Goal: Task Accomplishment & Management: Complete application form

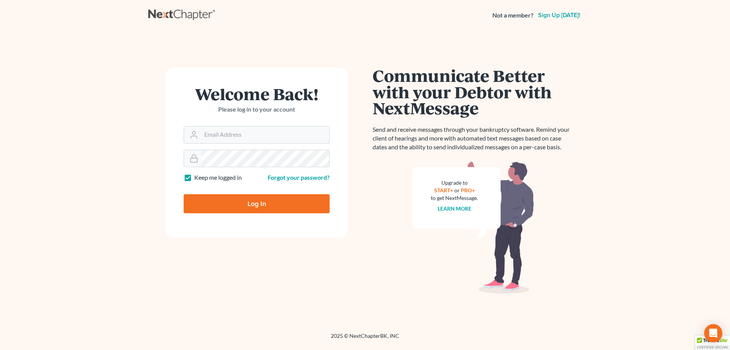
type input "[EMAIL_ADDRESS][DOMAIN_NAME]"
click at [248, 201] on input "Log In" at bounding box center [257, 203] width 146 height 19
type input "Thinking..."
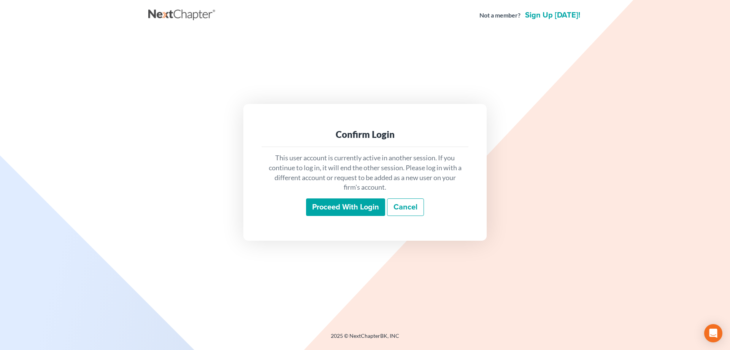
click at [324, 208] on input "Proceed with login" at bounding box center [345, 206] width 79 height 17
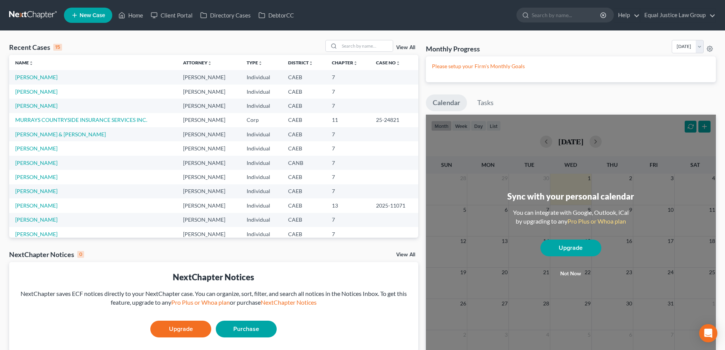
scroll to position [52, 0]
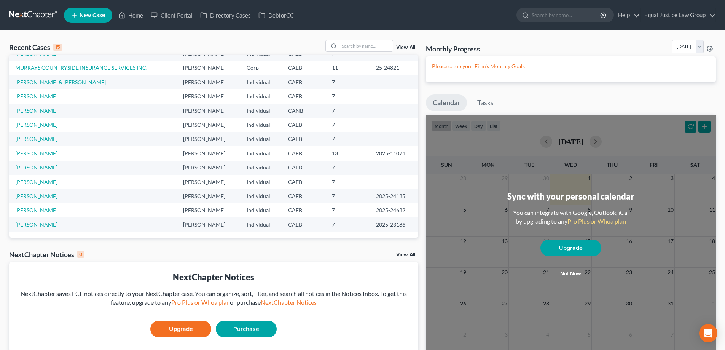
click at [60, 79] on link "[PERSON_NAME] & [PERSON_NAME]" at bounding box center [60, 82] width 91 height 6
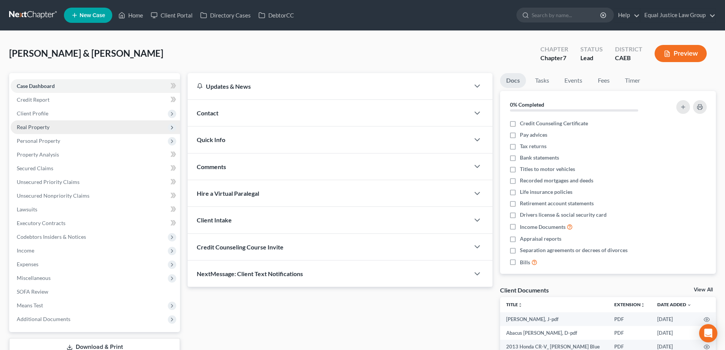
click at [45, 128] on span "Real Property" at bounding box center [33, 127] width 33 height 6
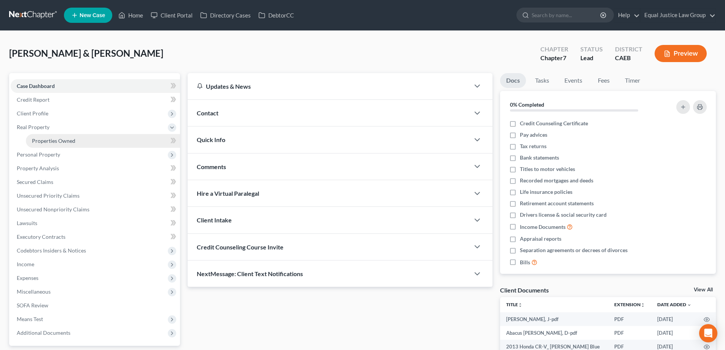
click at [51, 140] on span "Properties Owned" at bounding box center [53, 140] width 43 height 6
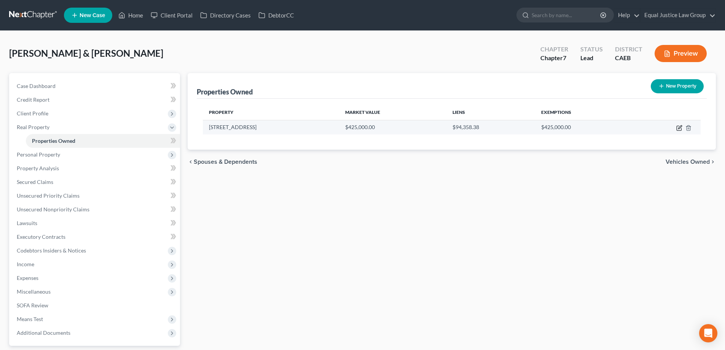
click at [678, 127] on icon "button" at bounding box center [679, 128] width 6 height 6
select select "4"
select select "2"
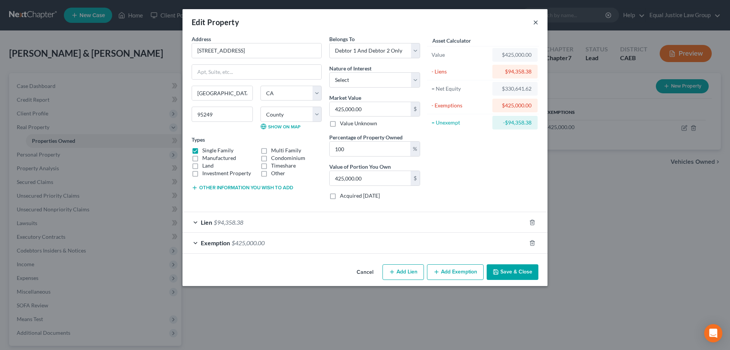
click at [537, 22] on button "×" at bounding box center [535, 21] width 5 height 9
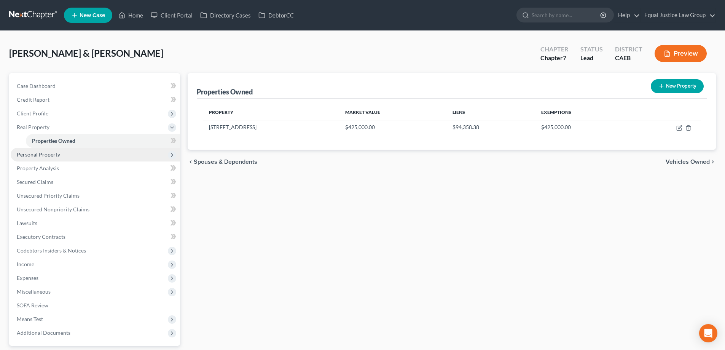
click at [74, 155] on span "Personal Property" at bounding box center [95, 155] width 169 height 14
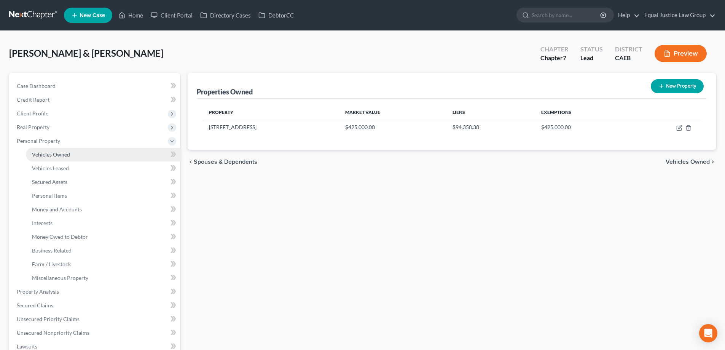
click at [72, 154] on link "Vehicles Owned" at bounding box center [103, 155] width 154 height 14
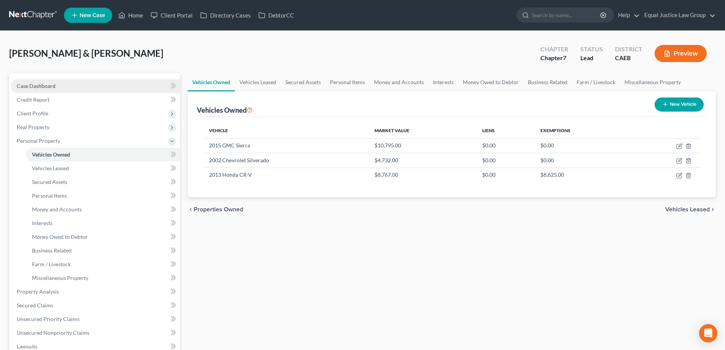
click at [41, 87] on span "Case Dashboard" at bounding box center [36, 86] width 39 height 6
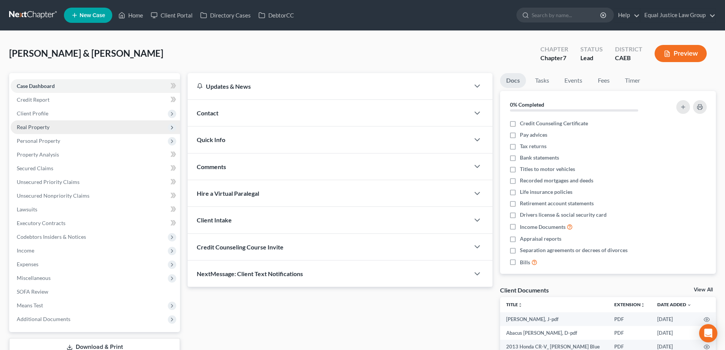
click at [37, 127] on span "Real Property" at bounding box center [33, 127] width 33 height 6
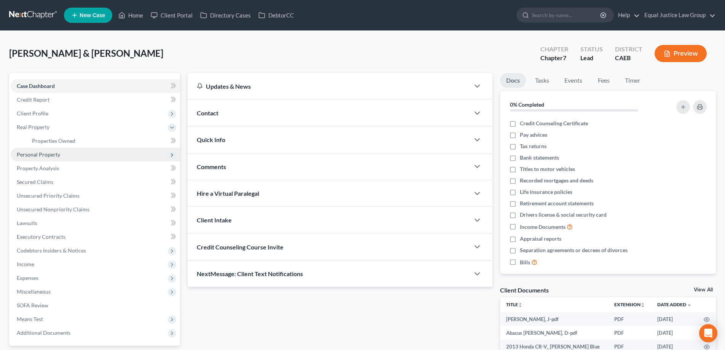
click at [38, 152] on span "Personal Property" at bounding box center [38, 154] width 43 height 6
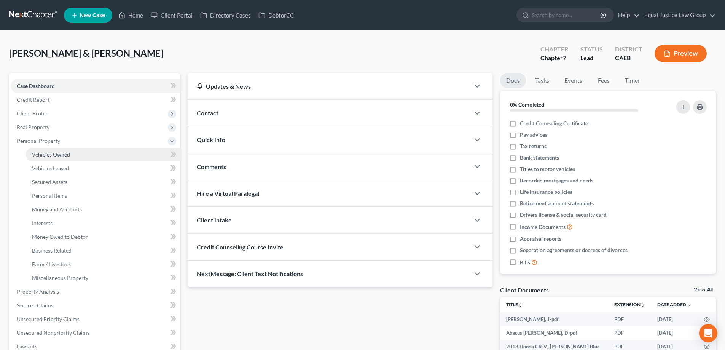
click at [51, 154] on span "Vehicles Owned" at bounding box center [51, 154] width 38 height 6
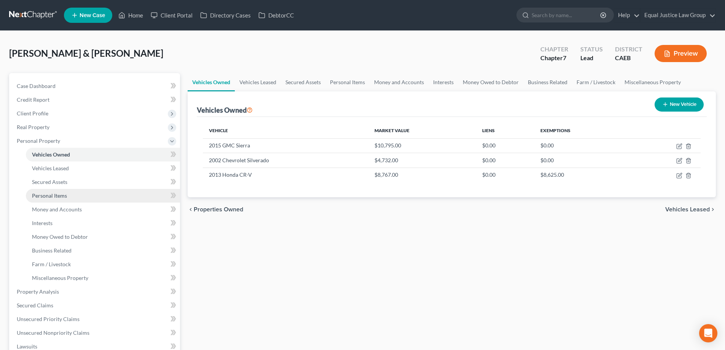
click at [55, 194] on span "Personal Items" at bounding box center [49, 195] width 35 height 6
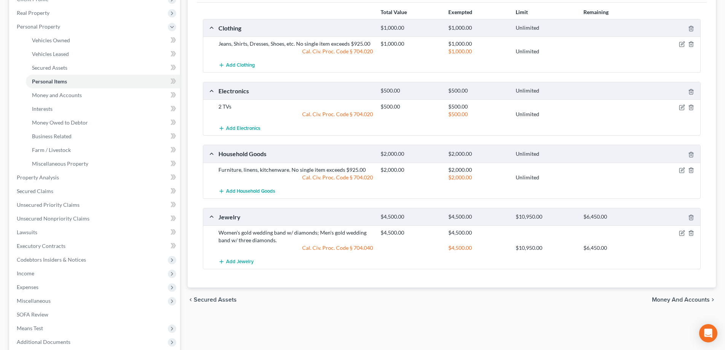
scroll to position [152, 0]
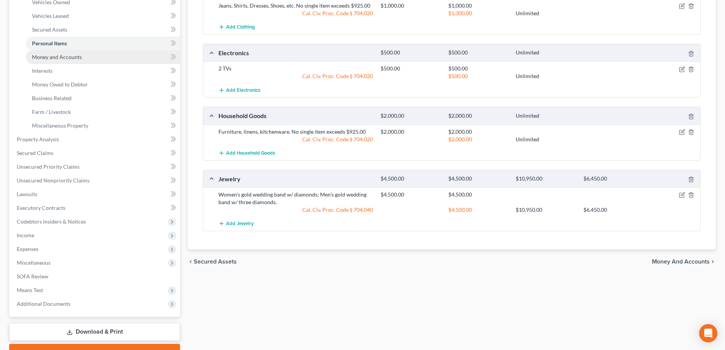
click at [52, 59] on span "Money and Accounts" at bounding box center [57, 57] width 50 height 6
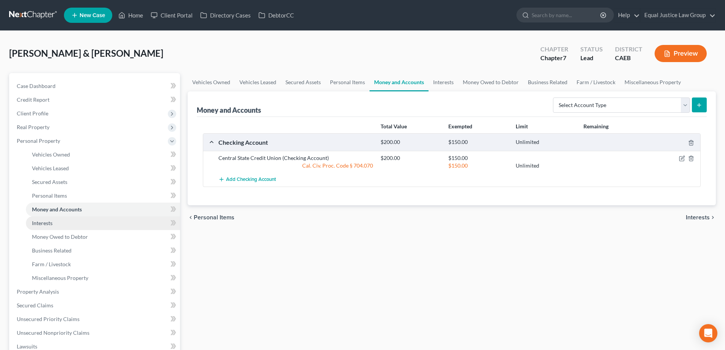
click at [66, 220] on link "Interests" at bounding box center [103, 223] width 154 height 14
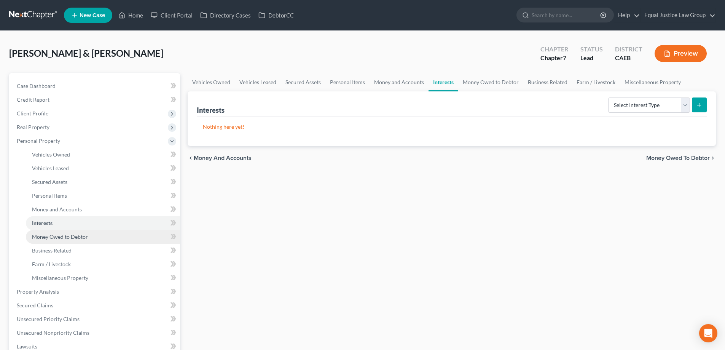
click at [63, 236] on span "Money Owed to Debtor" at bounding box center [60, 236] width 56 height 6
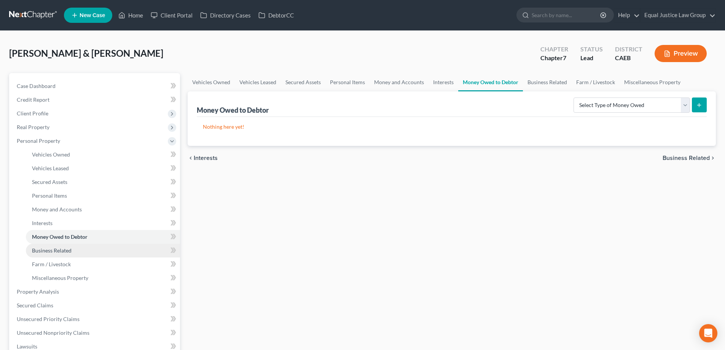
click at [62, 250] on span "Business Related" at bounding box center [52, 250] width 40 height 6
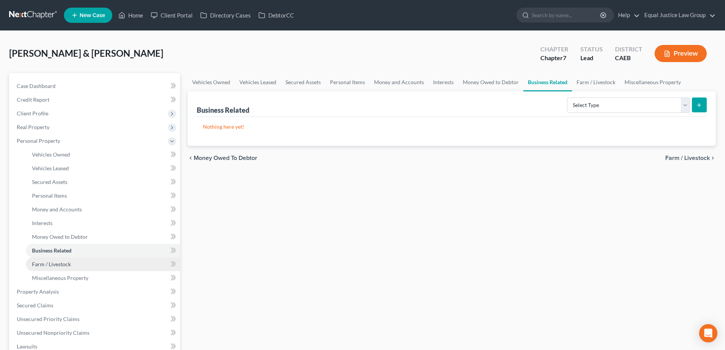
click at [60, 262] on span "Farm / Livestock" at bounding box center [51, 264] width 39 height 6
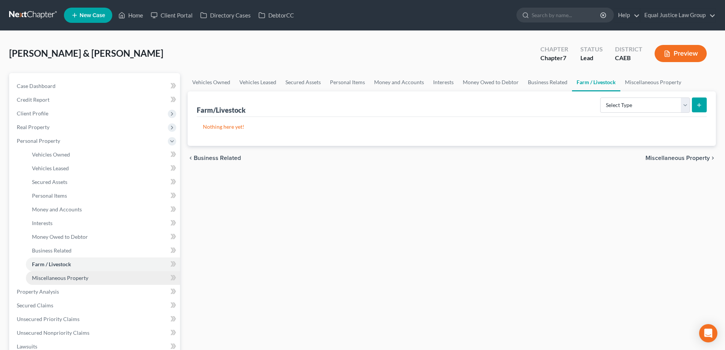
click at [58, 276] on span "Miscellaneous Property" at bounding box center [60, 277] width 56 height 6
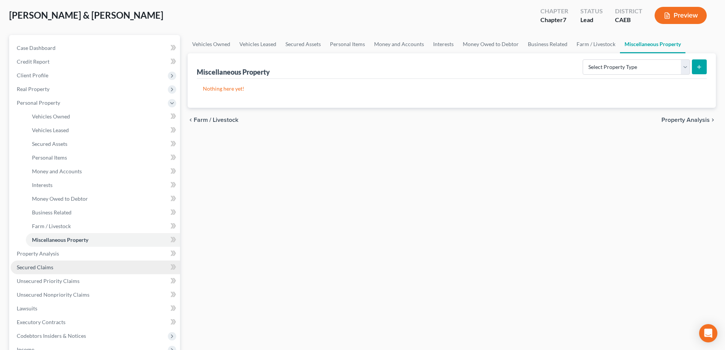
scroll to position [114, 0]
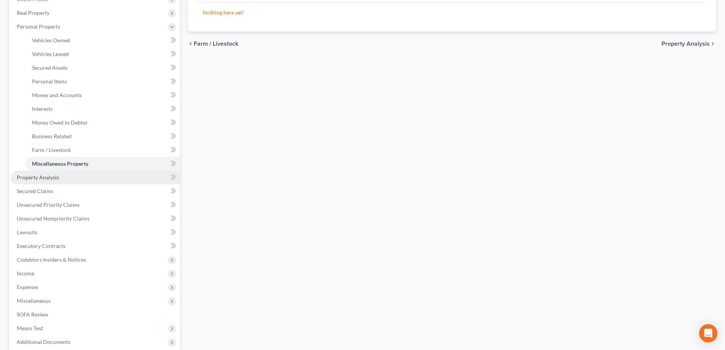
click at [69, 173] on link "Property Analysis" at bounding box center [95, 177] width 169 height 14
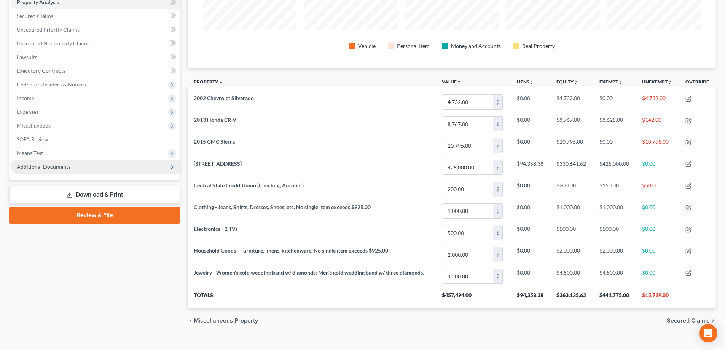
scroll to position [76, 0]
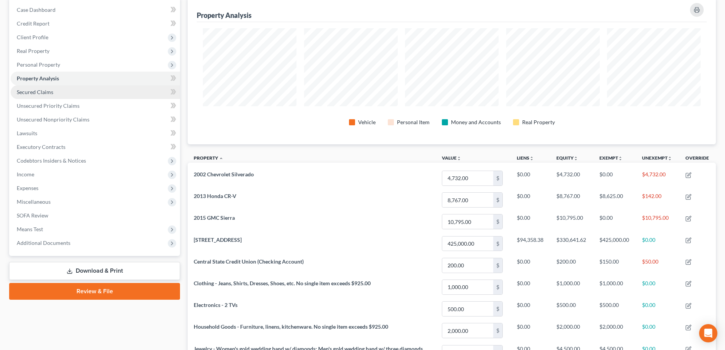
click at [51, 91] on span "Secured Claims" at bounding box center [35, 92] width 37 height 6
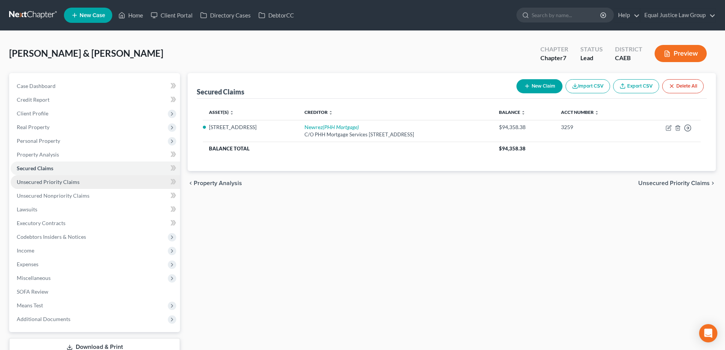
click at [67, 183] on span "Unsecured Priority Claims" at bounding box center [48, 181] width 63 height 6
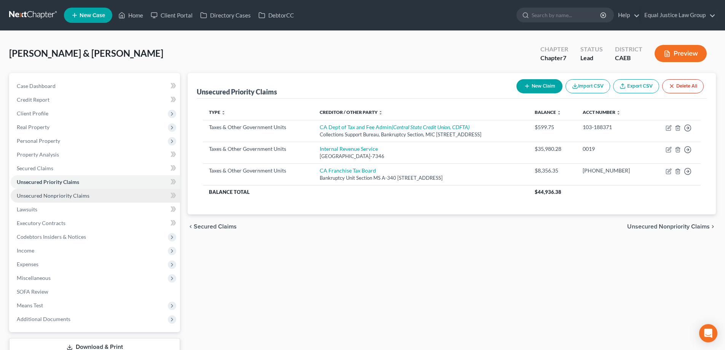
click at [55, 197] on span "Unsecured Nonpriority Claims" at bounding box center [53, 195] width 73 height 6
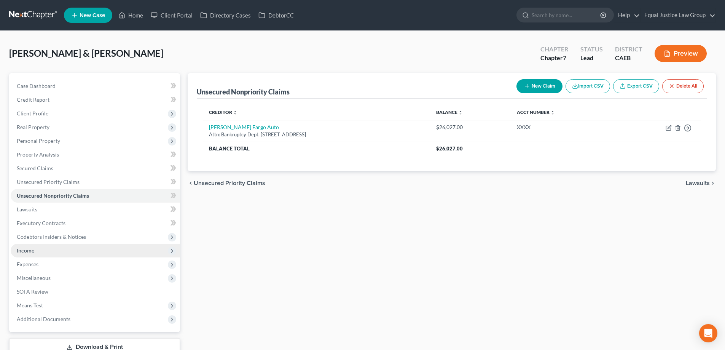
click at [39, 252] on span "Income" at bounding box center [95, 250] width 169 height 14
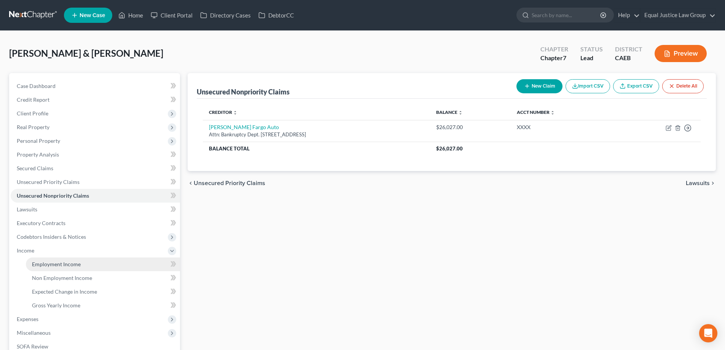
click at [43, 262] on span "Employment Income" at bounding box center [56, 264] width 49 height 6
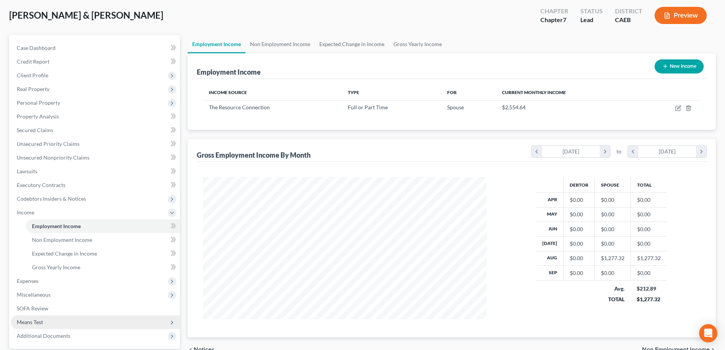
scroll to position [76, 0]
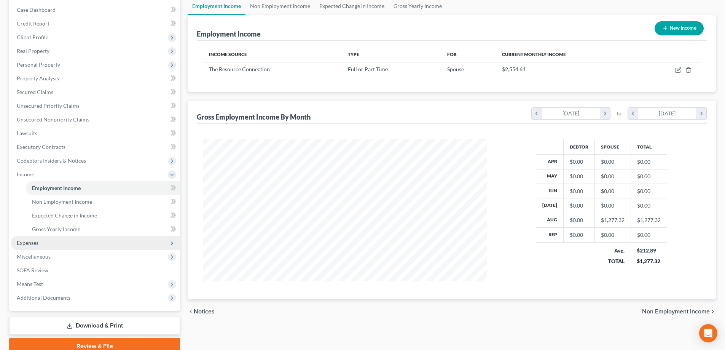
click at [51, 242] on span "Expenses" at bounding box center [95, 243] width 169 height 14
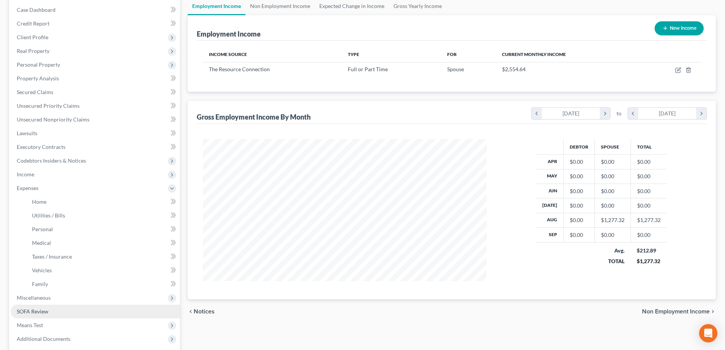
click at [46, 308] on span "SOFA Review" at bounding box center [33, 311] width 32 height 6
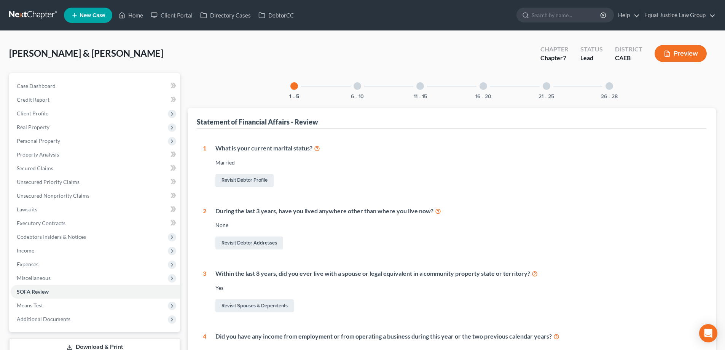
click at [357, 84] on div at bounding box center [357, 86] width 8 height 8
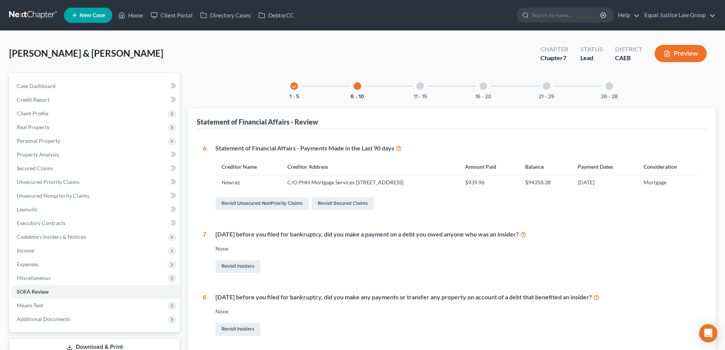
click at [418, 84] on div at bounding box center [420, 86] width 8 height 8
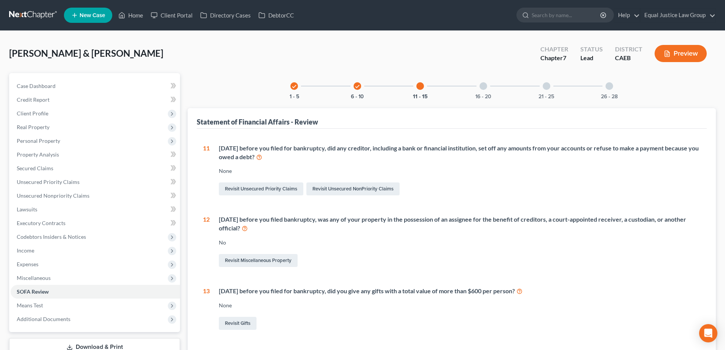
click at [484, 85] on div at bounding box center [483, 86] width 8 height 8
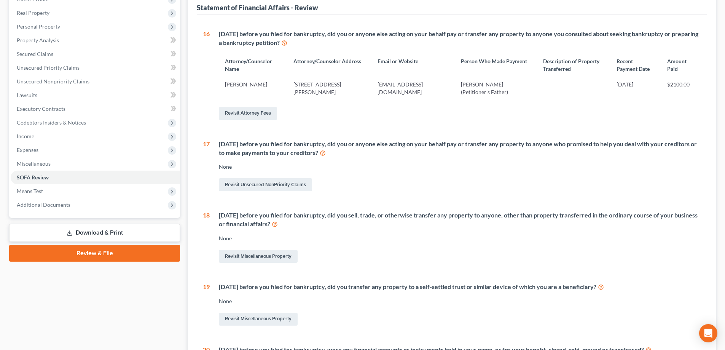
scroll to position [152, 0]
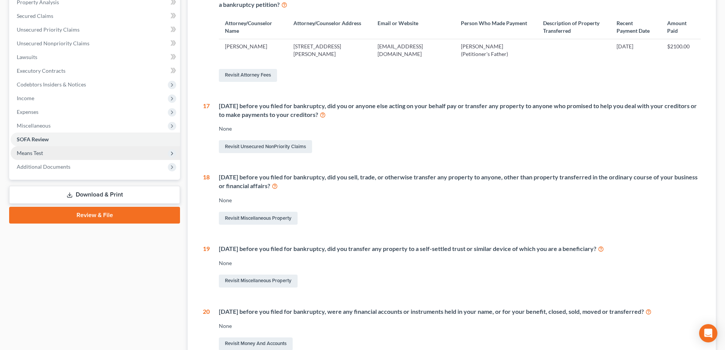
click at [23, 151] on span "Means Test" at bounding box center [30, 152] width 26 height 6
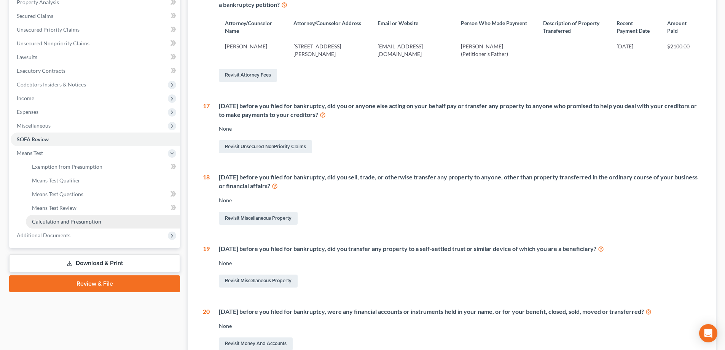
click at [57, 221] on span "Calculation and Presumption" at bounding box center [66, 221] width 69 height 6
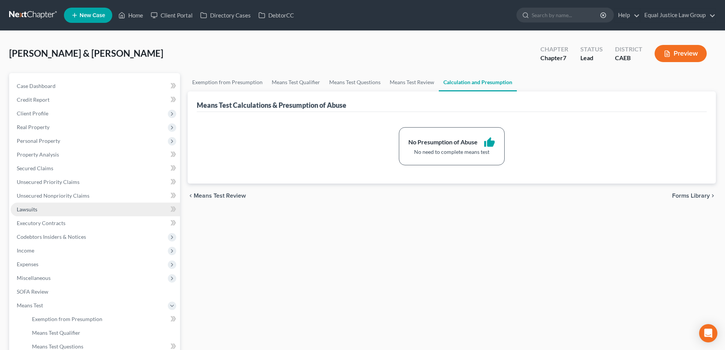
click at [40, 206] on link "Lawsuits" at bounding box center [95, 209] width 169 height 14
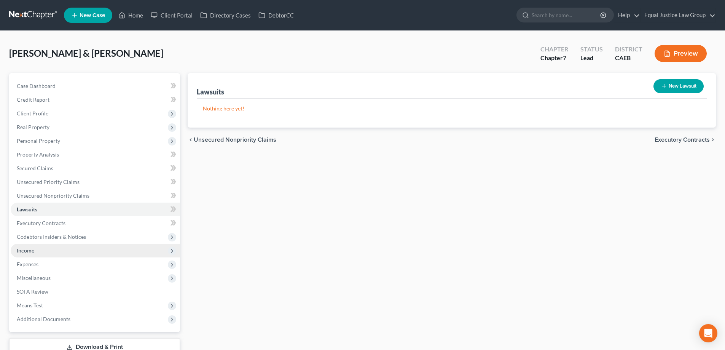
click at [50, 254] on span "Income" at bounding box center [95, 250] width 169 height 14
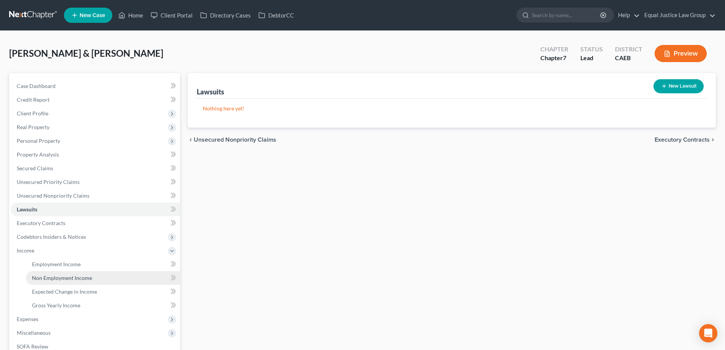
click at [54, 279] on span "Non Employment Income" at bounding box center [62, 277] width 60 height 6
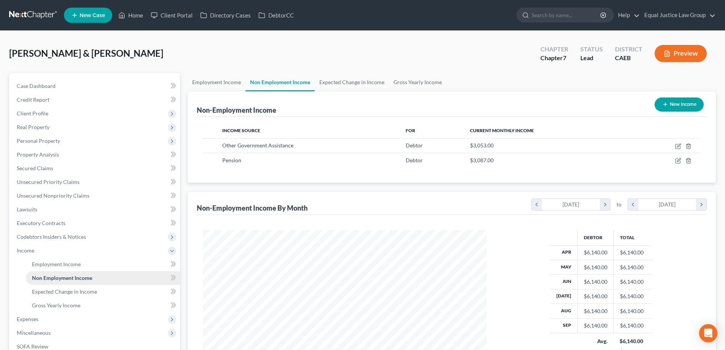
scroll to position [38, 0]
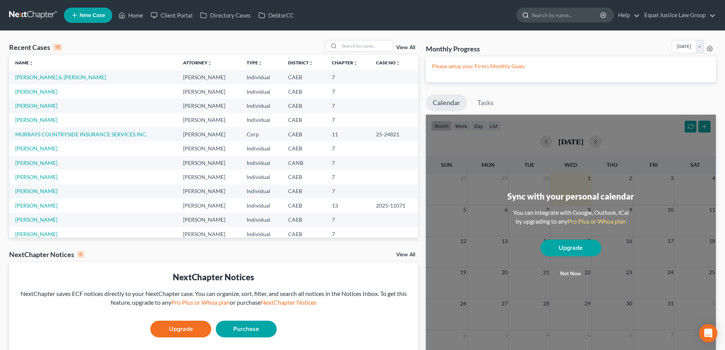
click at [552, 19] on input "search" at bounding box center [566, 15] width 70 height 14
click at [64, 79] on link "[PERSON_NAME] & [PERSON_NAME]" at bounding box center [60, 77] width 91 height 6
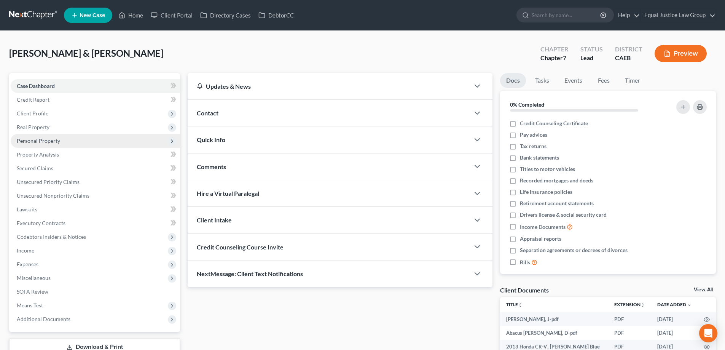
click at [44, 137] on span "Personal Property" at bounding box center [95, 141] width 169 height 14
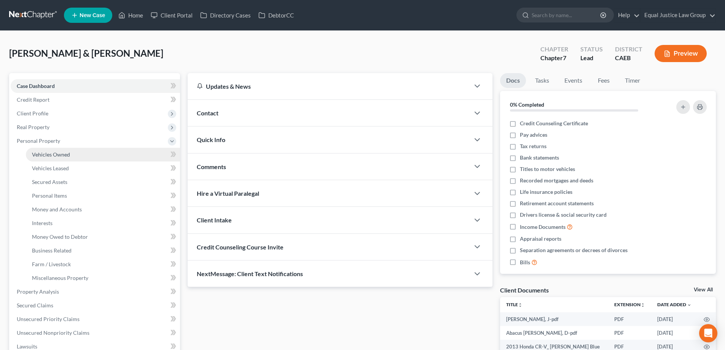
click at [43, 154] on span "Vehicles Owned" at bounding box center [51, 154] width 38 height 6
